Goal: Check status

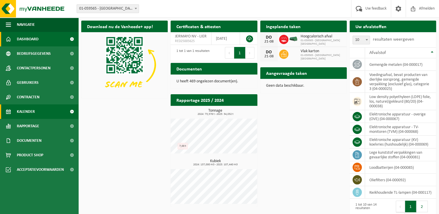
click at [27, 112] on span "Kalender" at bounding box center [26, 111] width 18 height 15
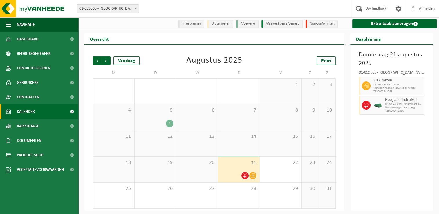
click at [167, 143] on div "12" at bounding box center [156, 144] width 42 height 26
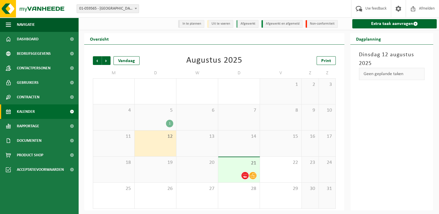
click at [190, 22] on li "In te plannen" at bounding box center [191, 24] width 26 height 8
click at [218, 25] on li "Uit te voeren" at bounding box center [220, 24] width 26 height 8
click at [164, 122] on div "1" at bounding box center [156, 124] width 36 height 8
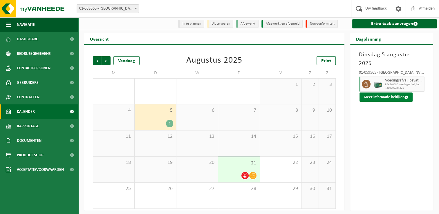
click at [385, 93] on button "Meer informatie bekijken" at bounding box center [386, 97] width 53 height 9
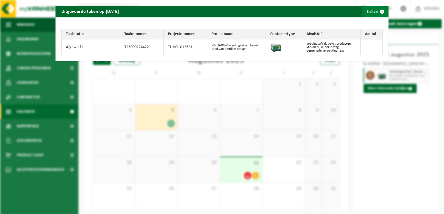
click at [376, 11] on span "button" at bounding box center [382, 12] width 12 height 12
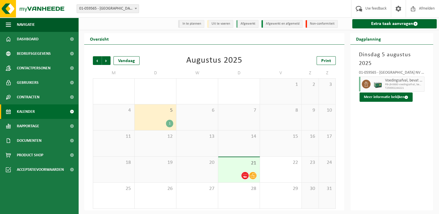
click at [245, 177] on icon at bounding box center [245, 175] width 5 height 5
